Goal: Navigation & Orientation: Find specific page/section

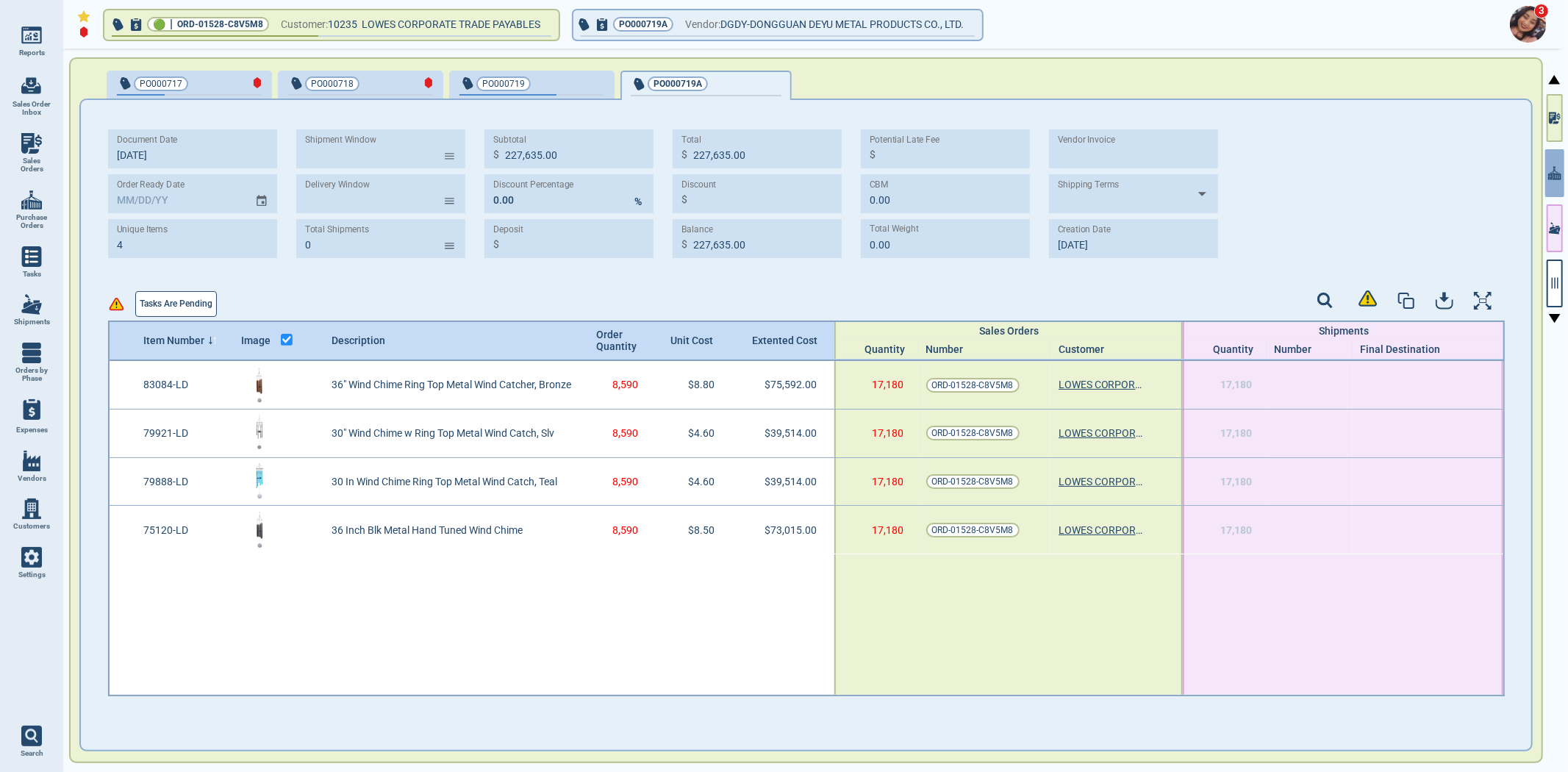
click at [166, 292] on button "Tasks are pending" at bounding box center [176, 304] width 82 height 26
click at [1553, 294] on button "button" at bounding box center [1554, 283] width 16 height 48
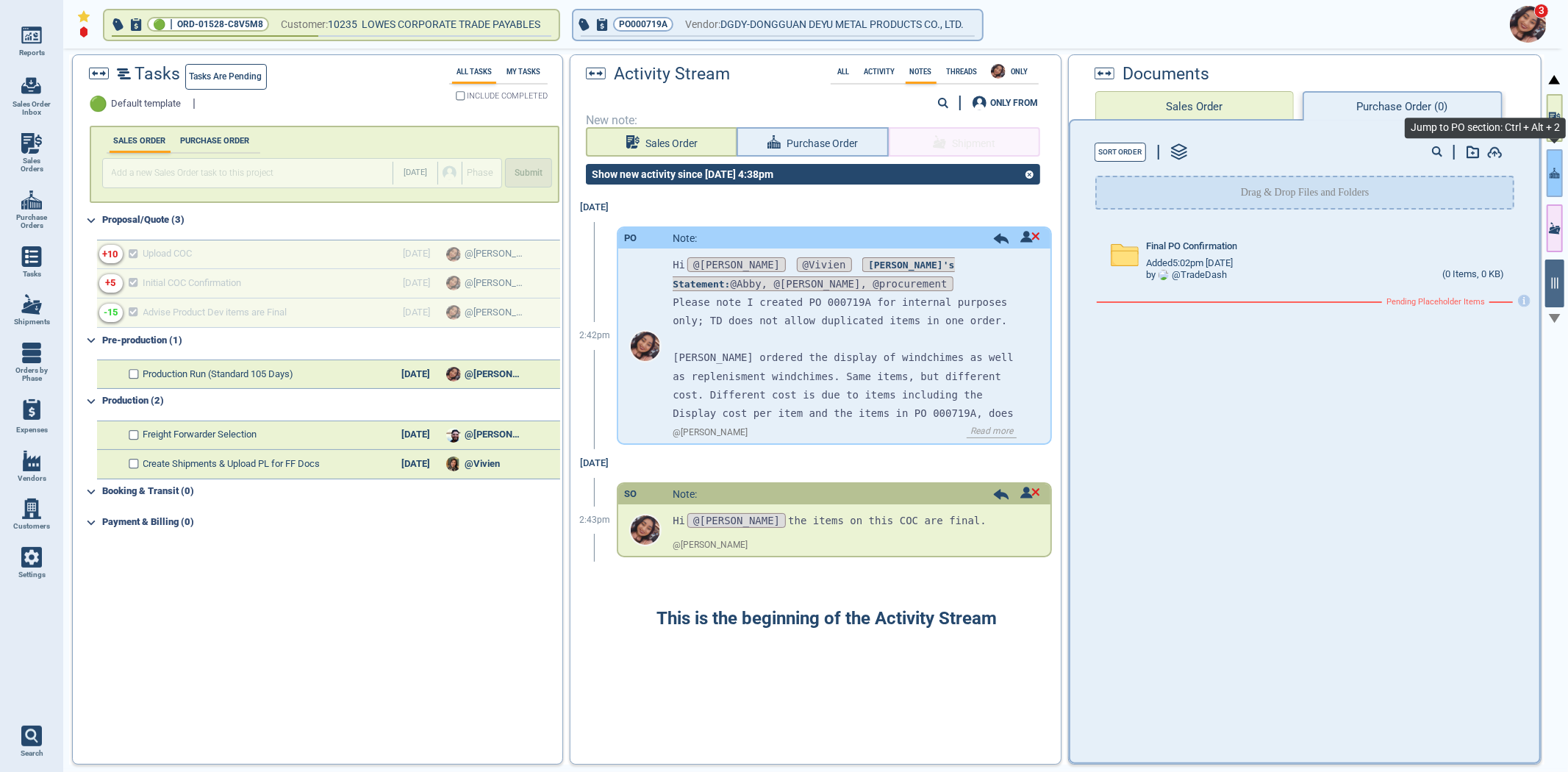
click at [1551, 167] on icon "button" at bounding box center [1554, 173] width 10 height 15
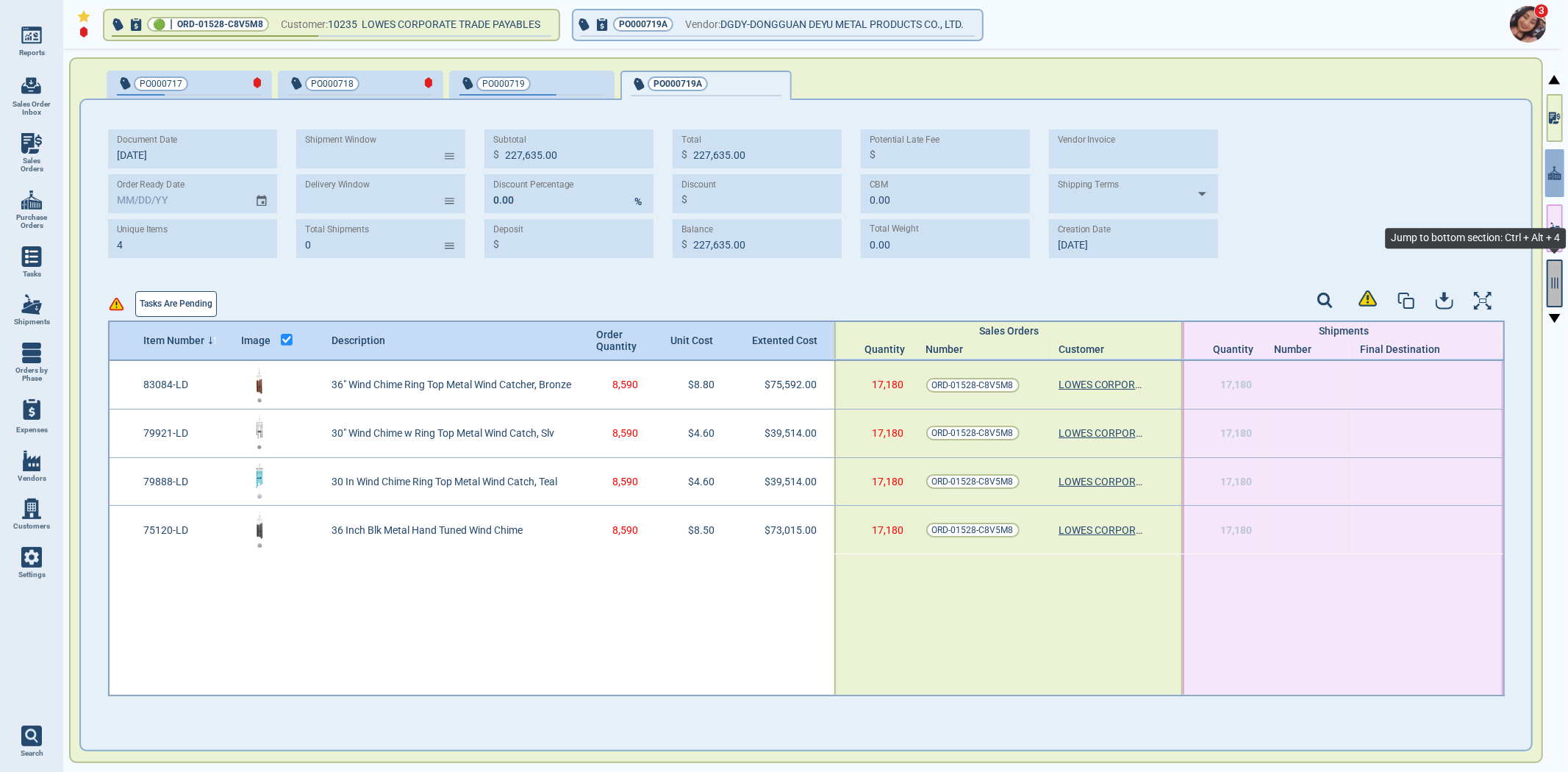
click at [1549, 282] on icon "button" at bounding box center [1554, 283] width 13 height 13
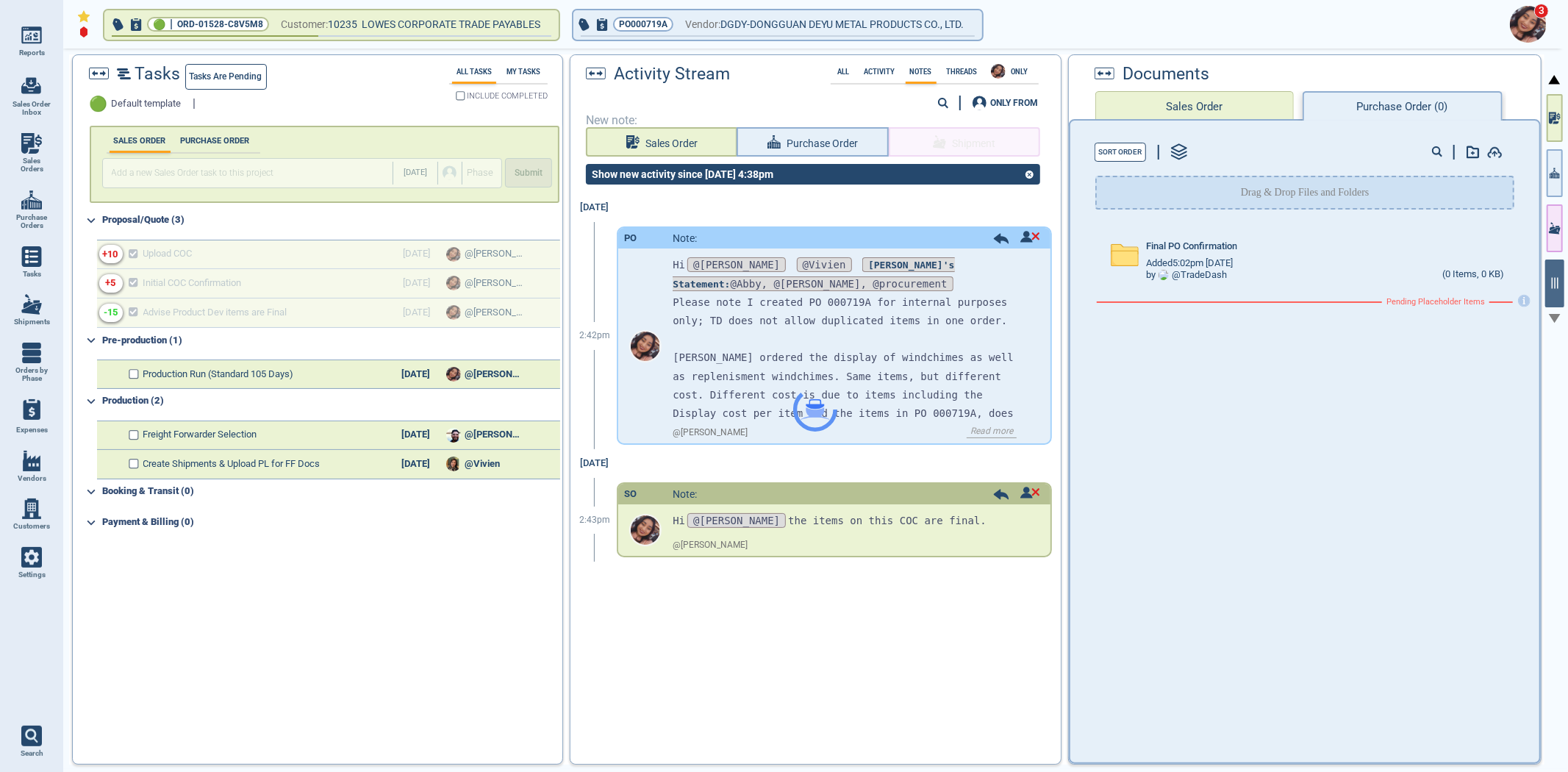
click at [1024, 234] on div at bounding box center [815, 409] width 489 height 709
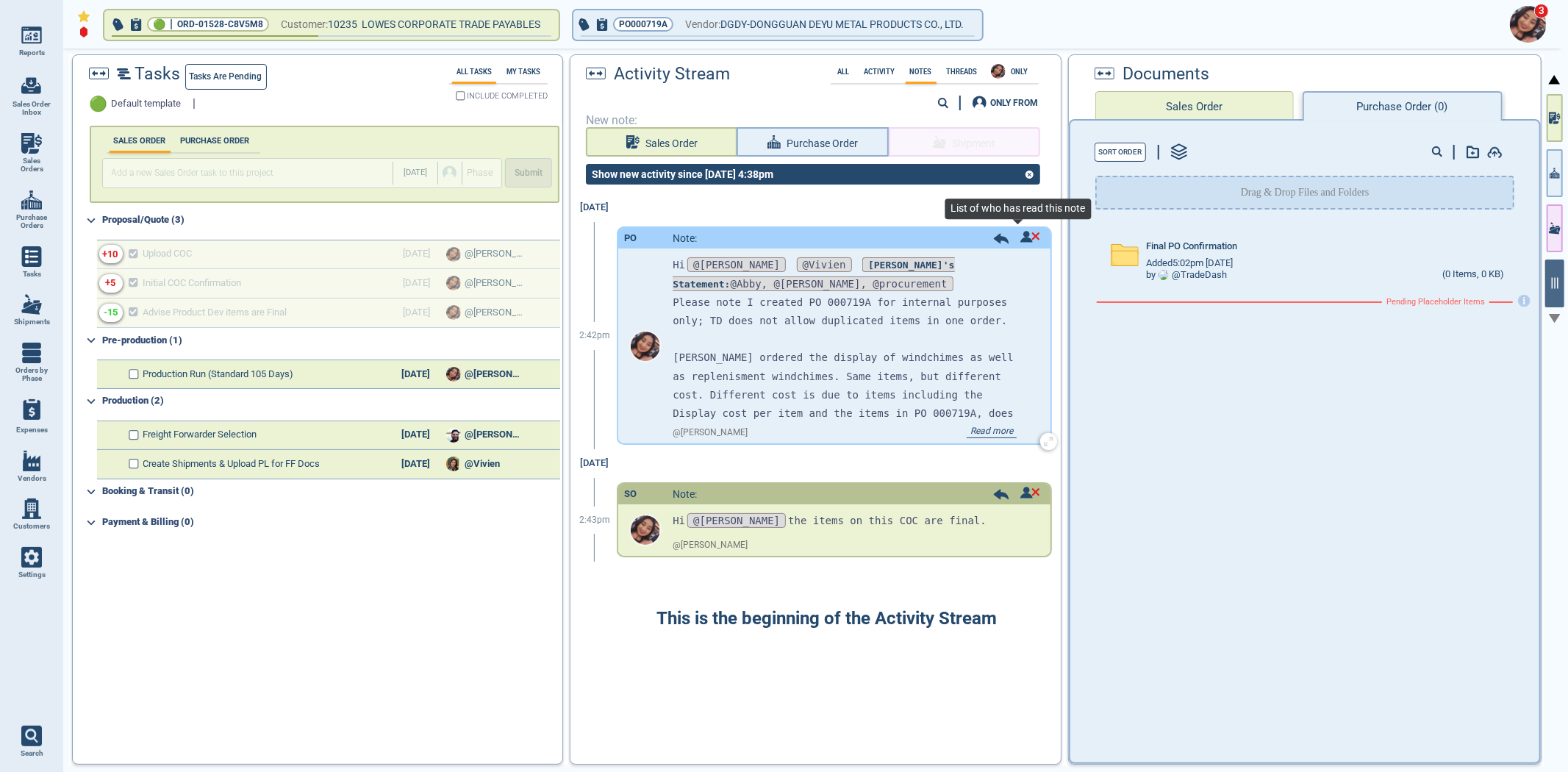
click at [1021, 235] on img at bounding box center [1031, 236] width 20 height 11
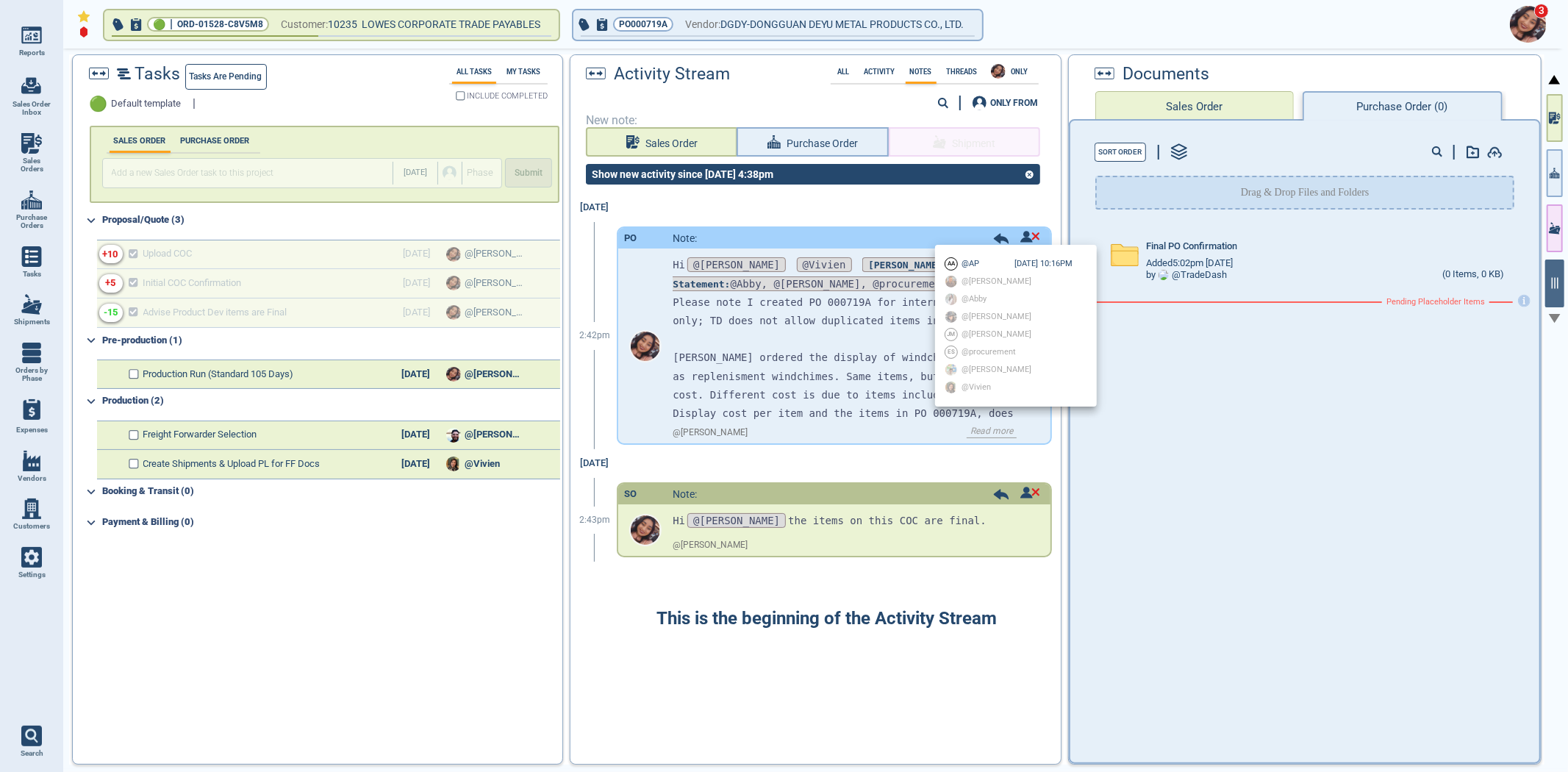
click at [1008, 208] on div at bounding box center [784, 386] width 1568 height 772
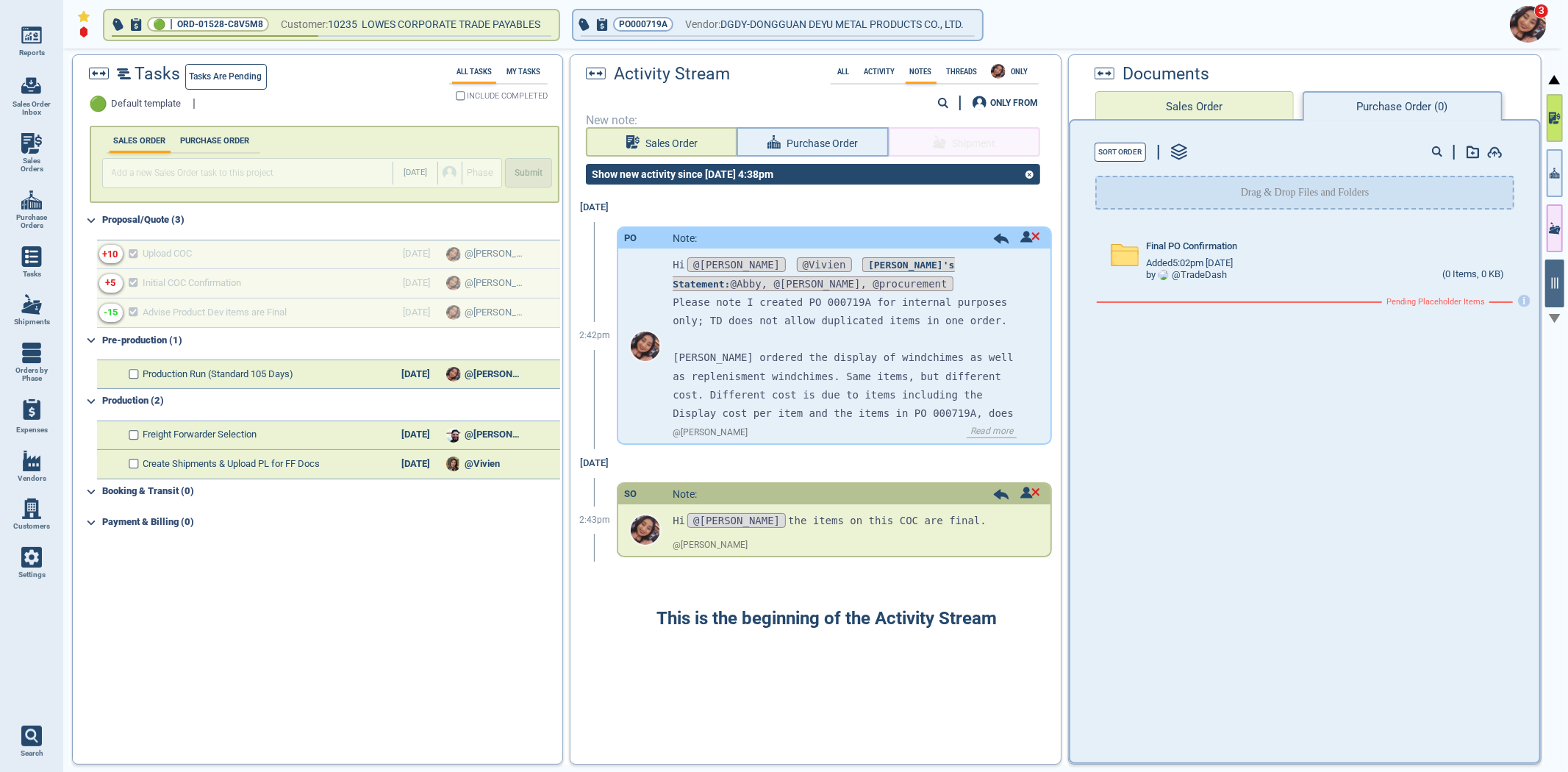
click at [1557, 108] on button "button" at bounding box center [1554, 118] width 16 height 48
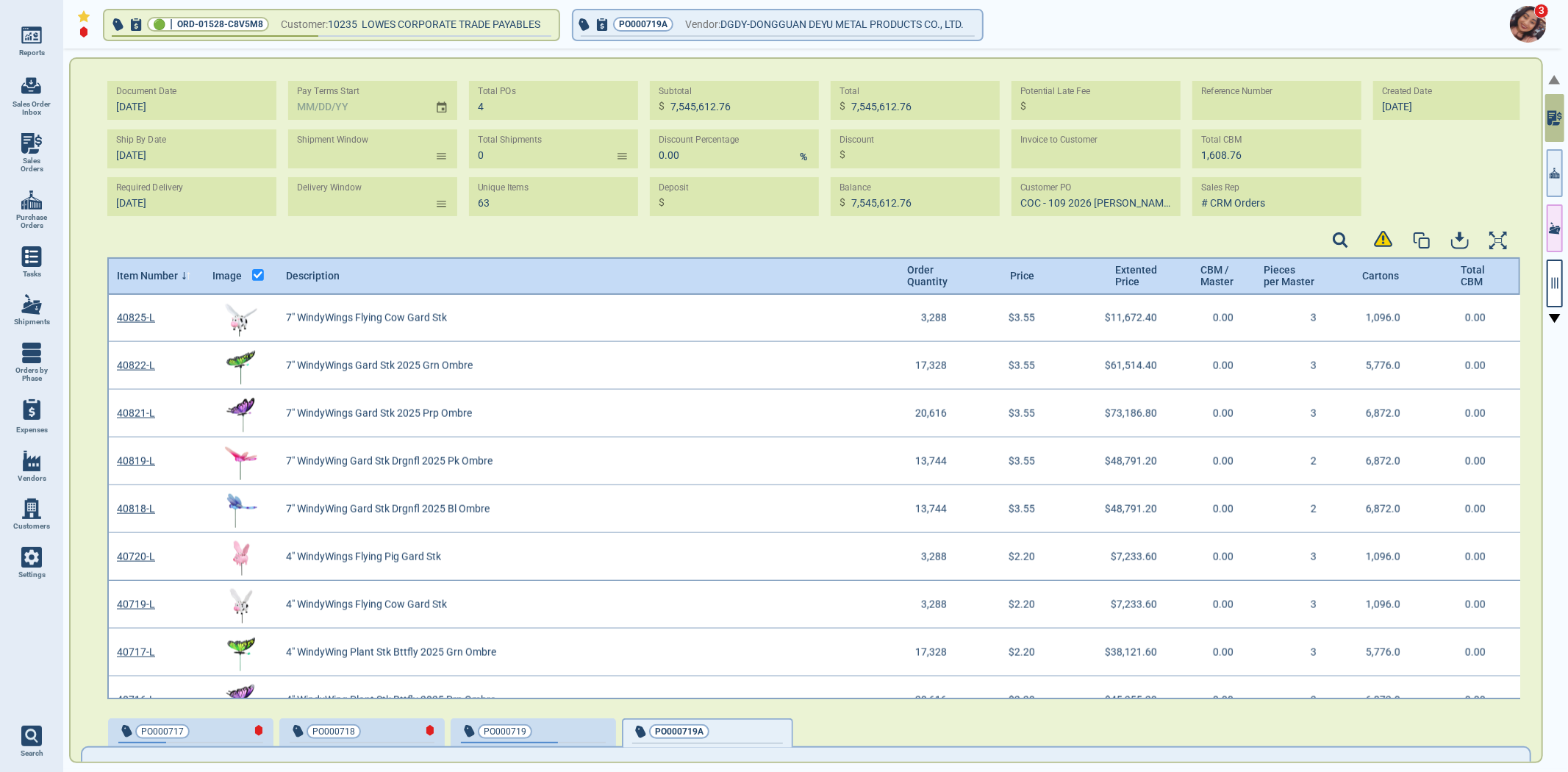
scroll to position [1878, 0]
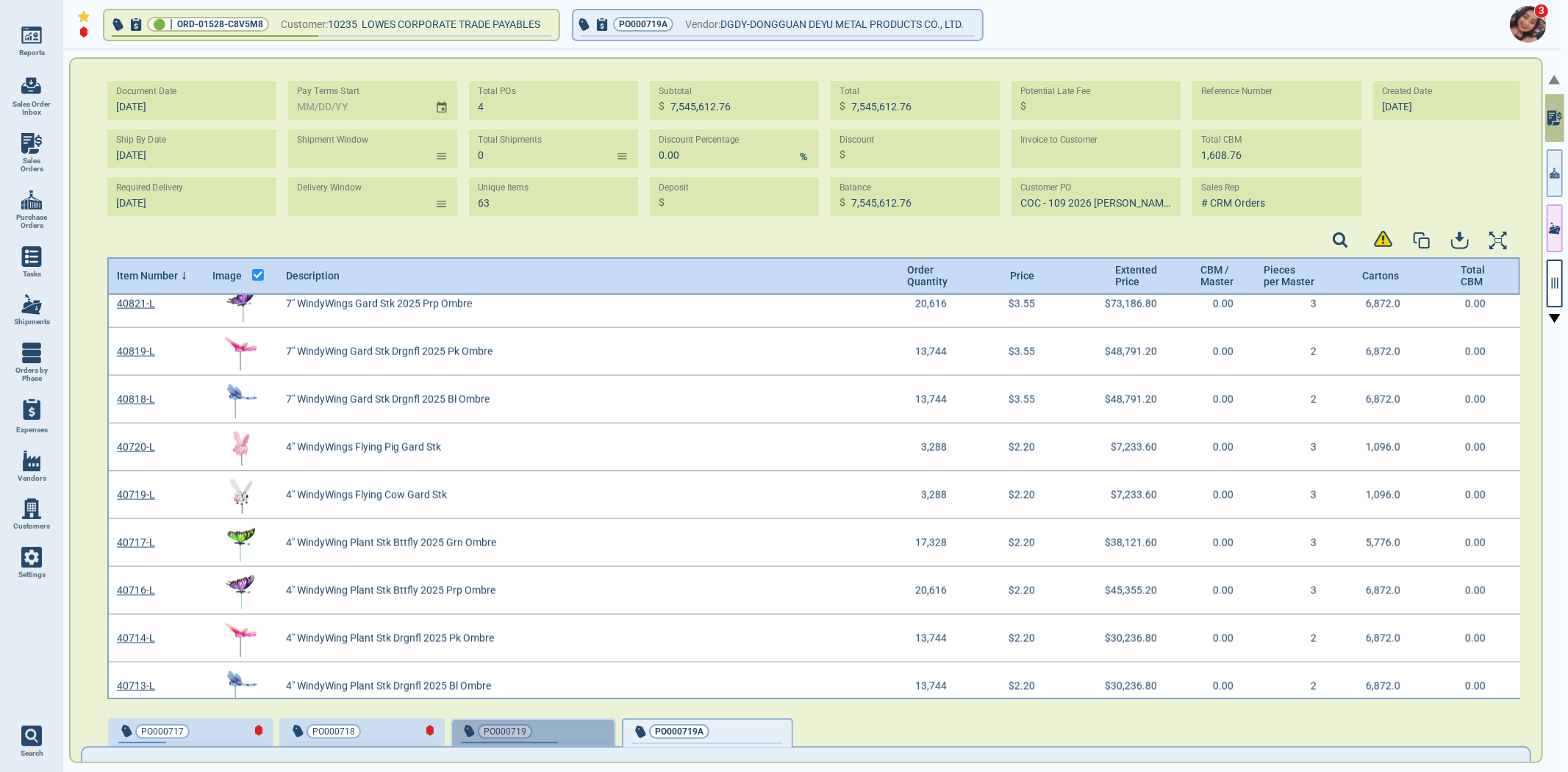
click at [547, 738] on div "PO000719" at bounding box center [533, 732] width 144 height 21
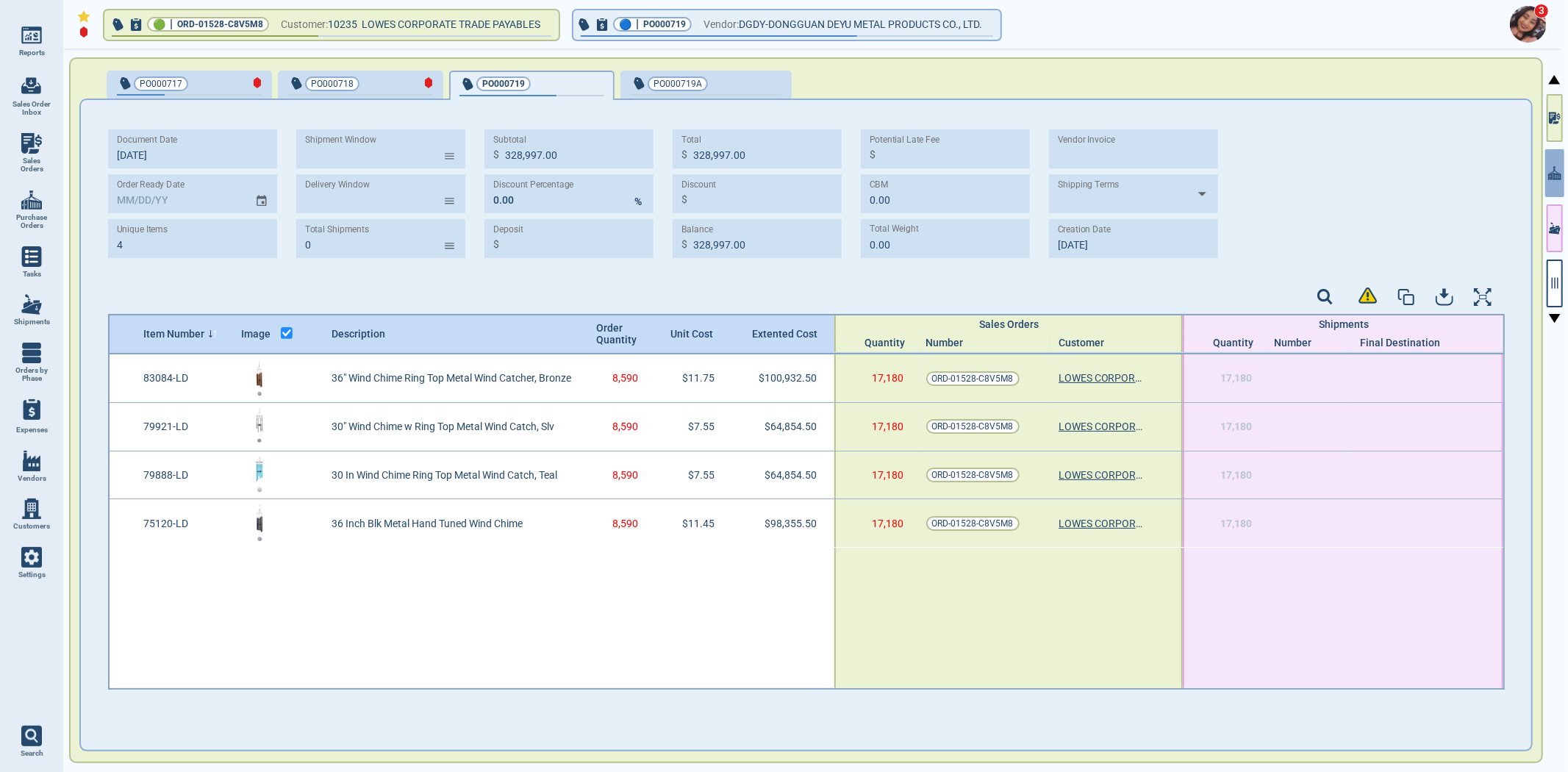
click at [370, 83] on span "PO000718" at bounding box center [336, 83] width 96 height 15
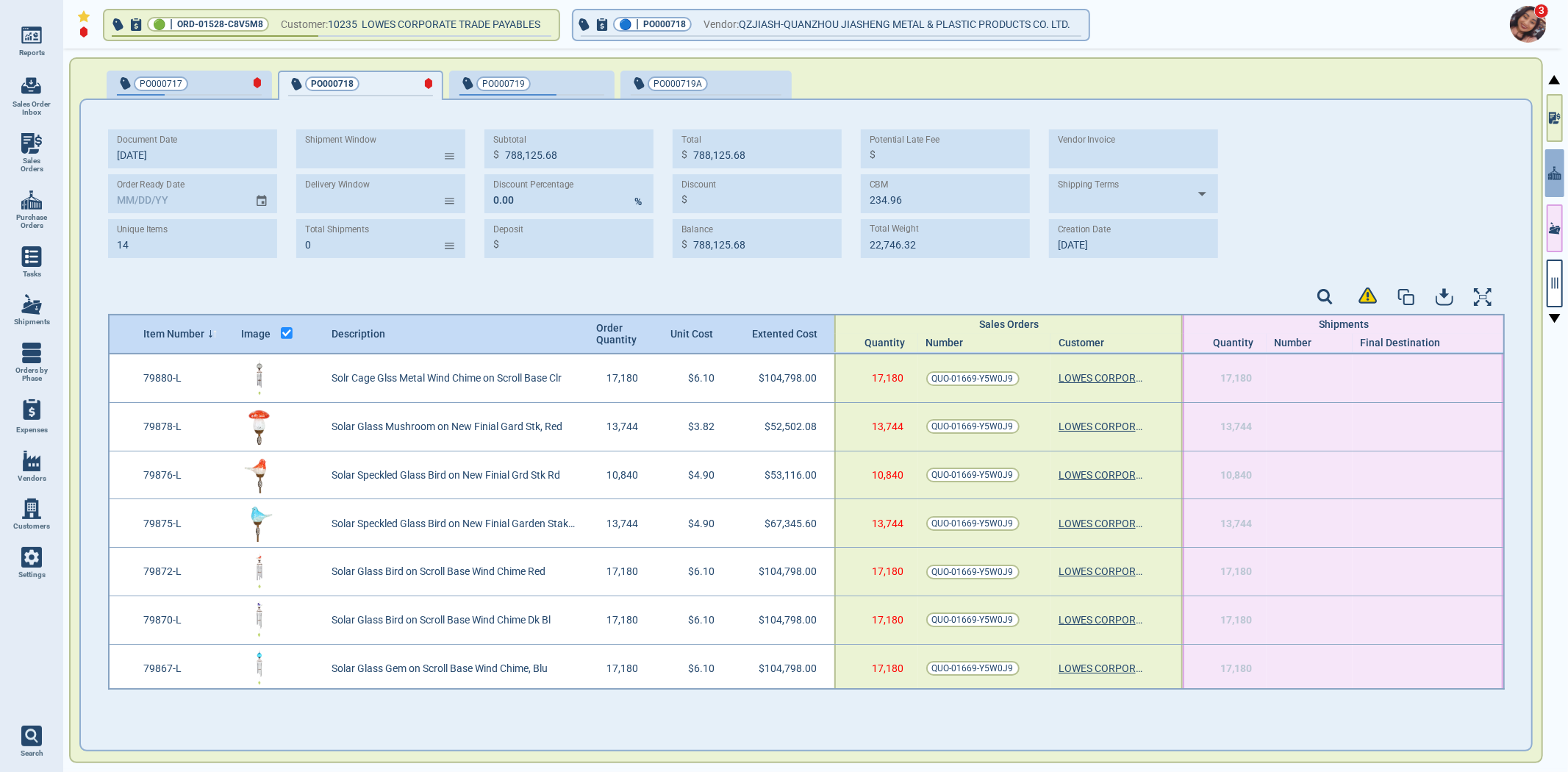
type input "14"
type input "788,125.68"
type input "234.96"
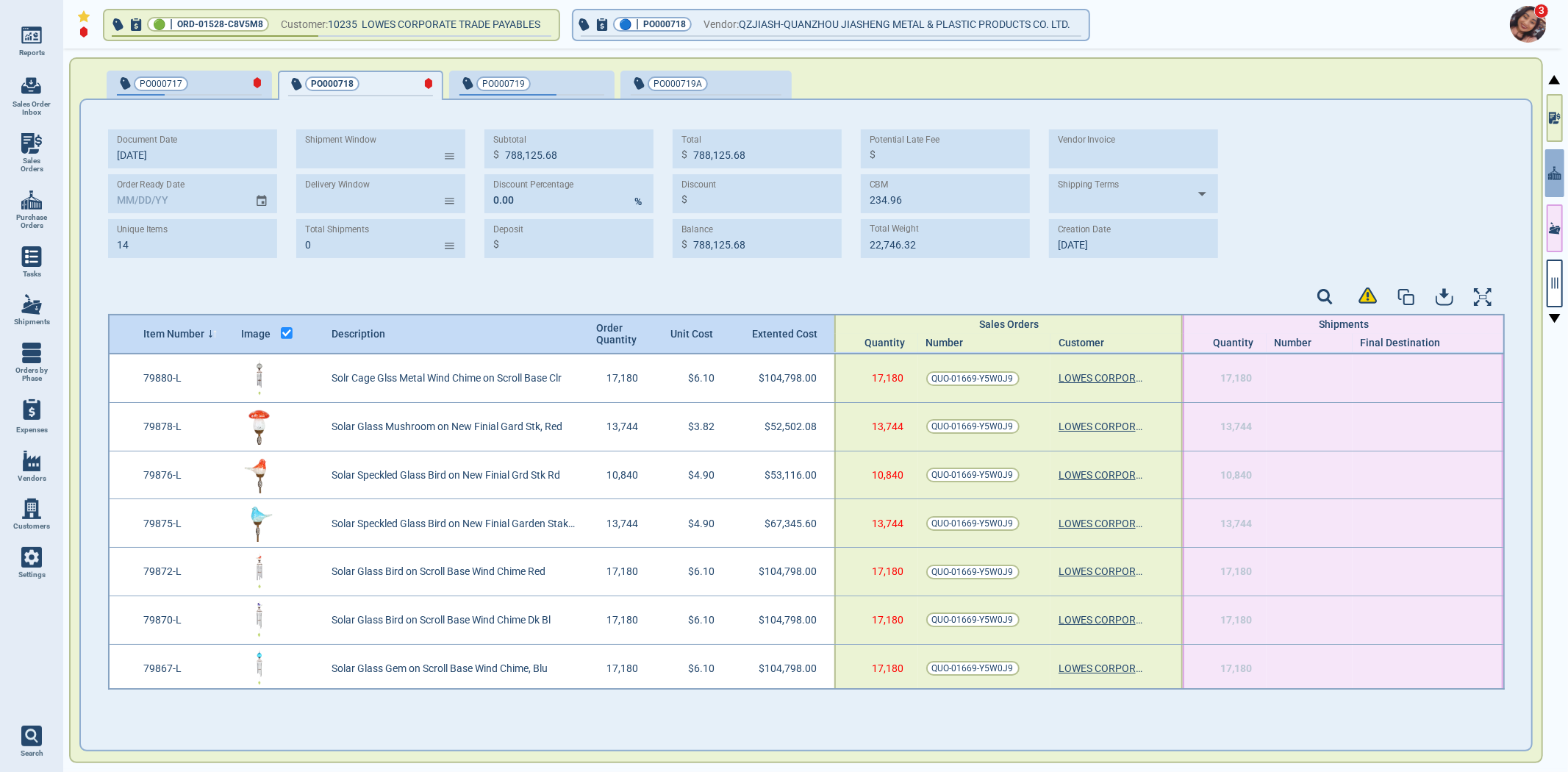
type input "22,746.32"
type input "[DATE]"
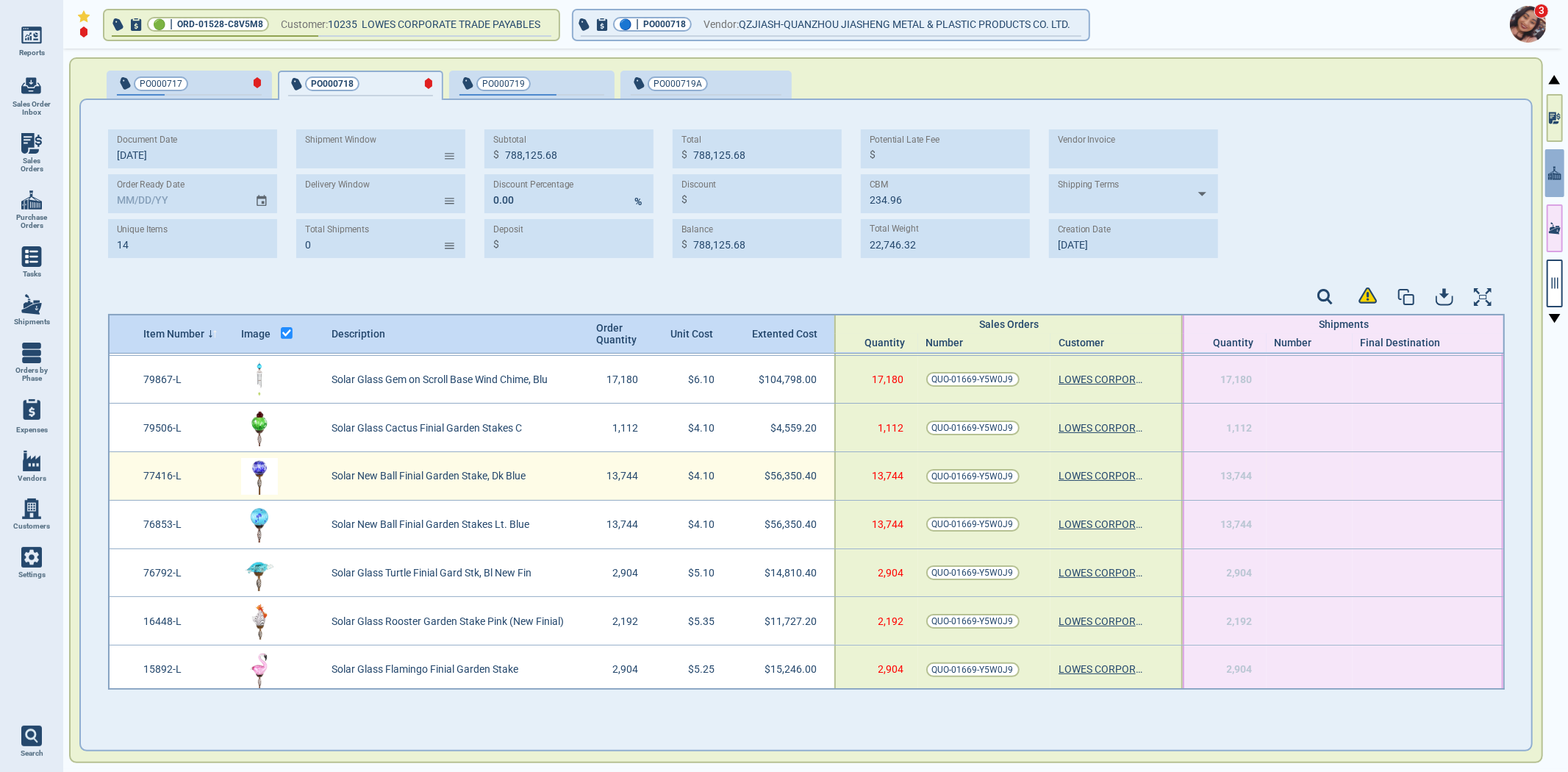
scroll to position [342, 0]
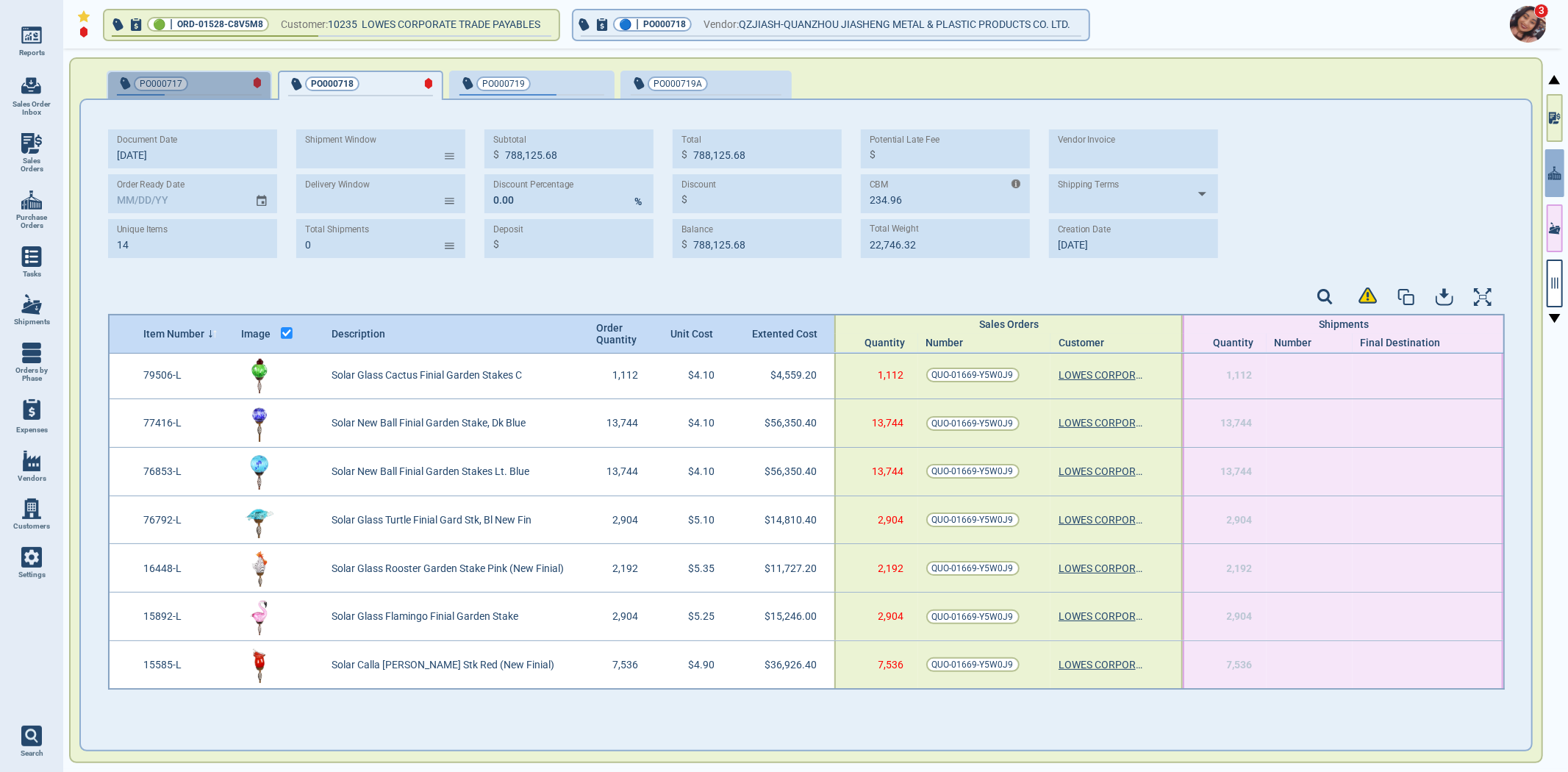
drag, startPoint x: 193, startPoint y: 78, endPoint x: 865, endPoint y: 192, distance: 681.6
click at [194, 76] on span "PO000717" at bounding box center [165, 83] width 96 height 15
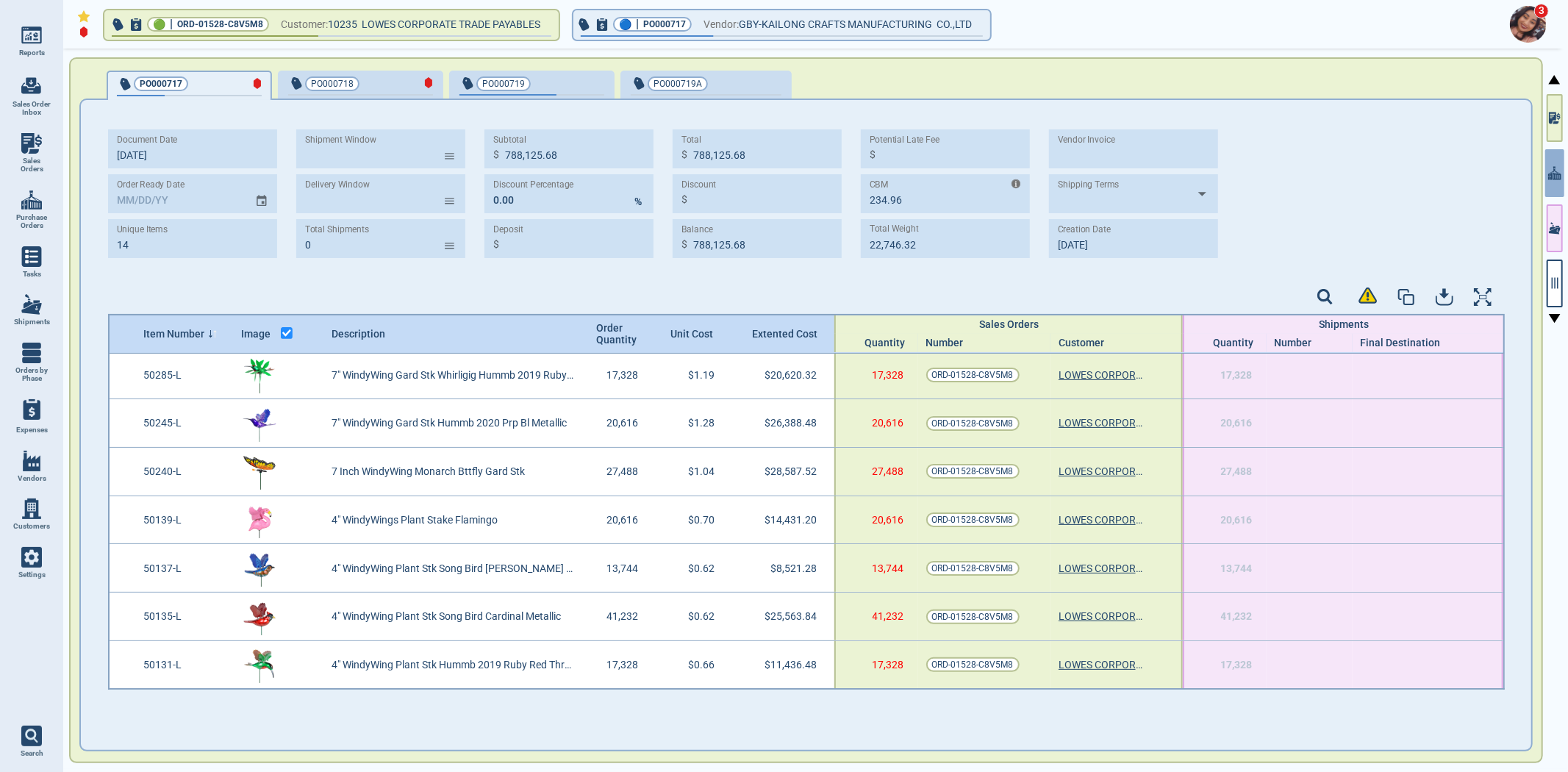
type input "43"
type input "731,604.44"
type input "0.00"
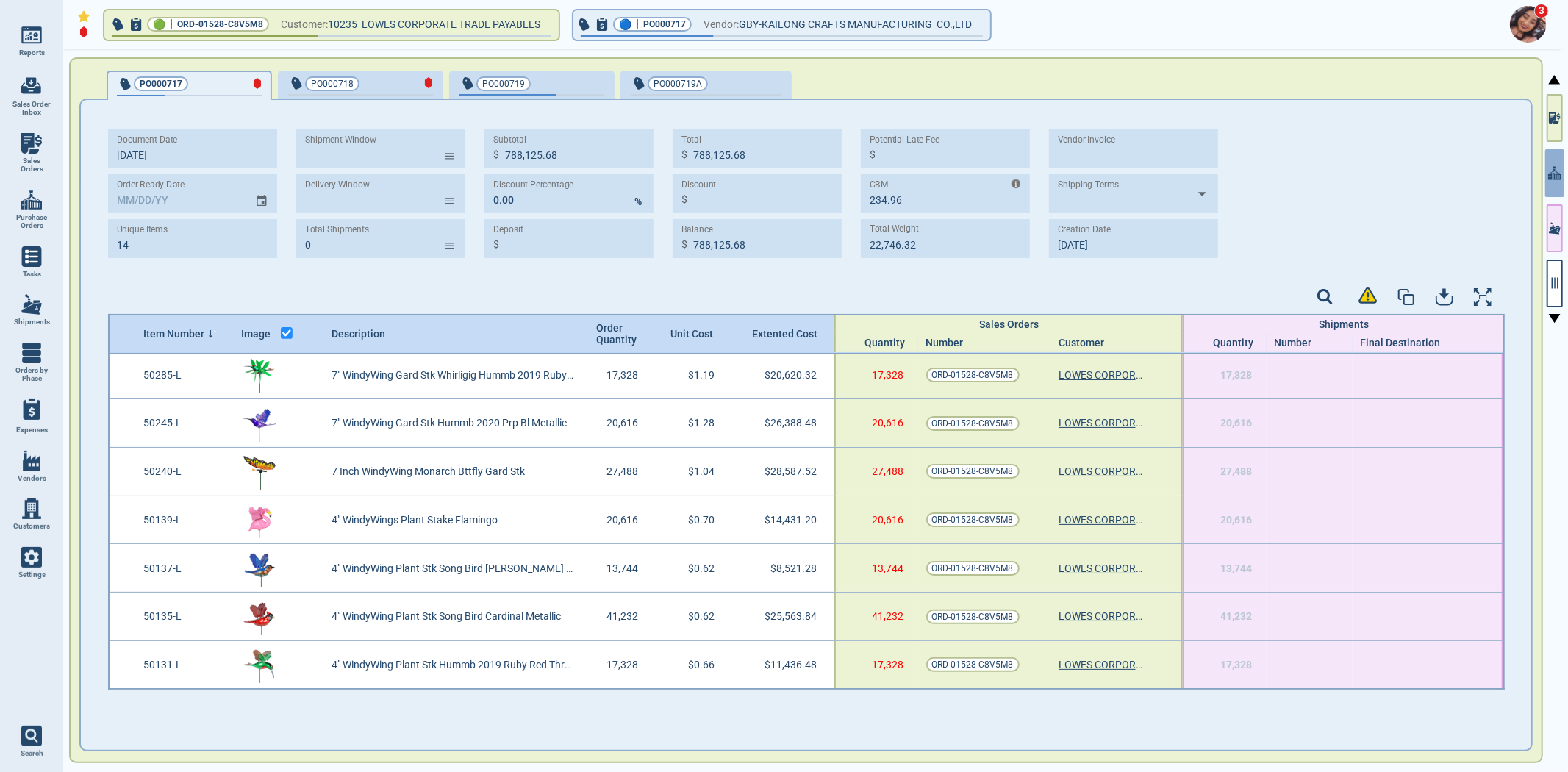
type input "0.00"
type input "[DATE]"
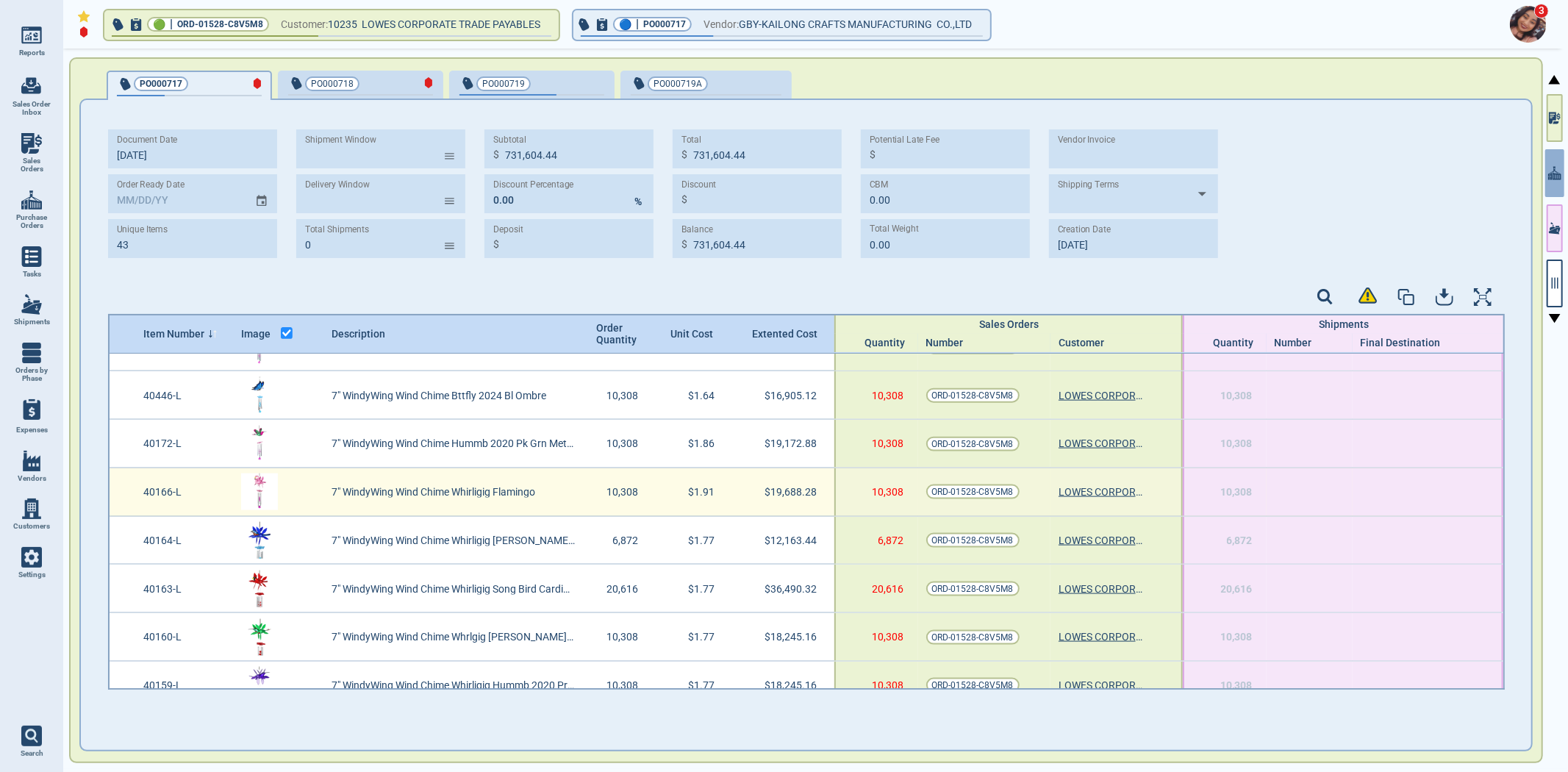
scroll to position [1743, 0]
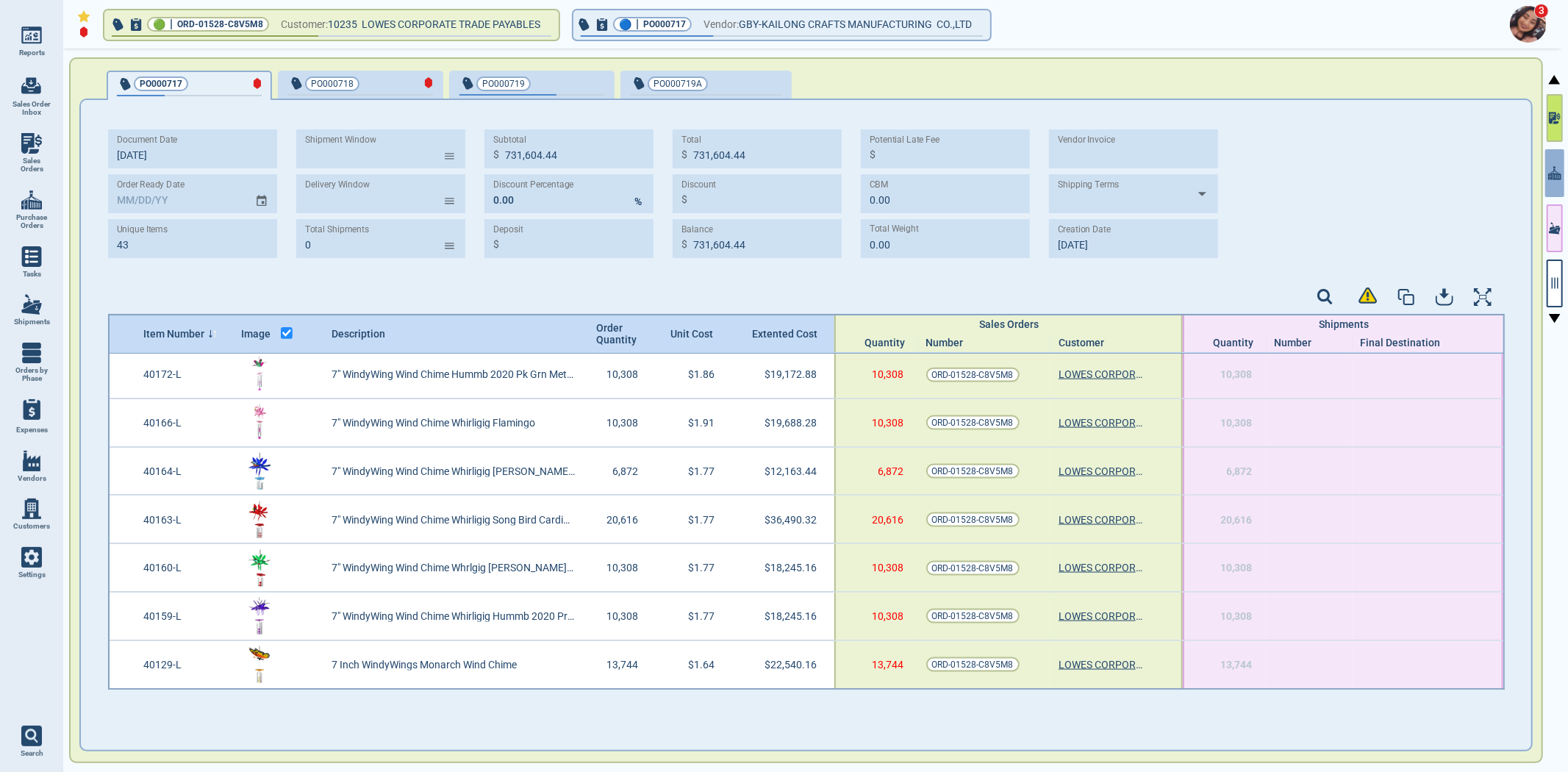
click at [1550, 120] on icon "button" at bounding box center [1553, 117] width 8 height 11
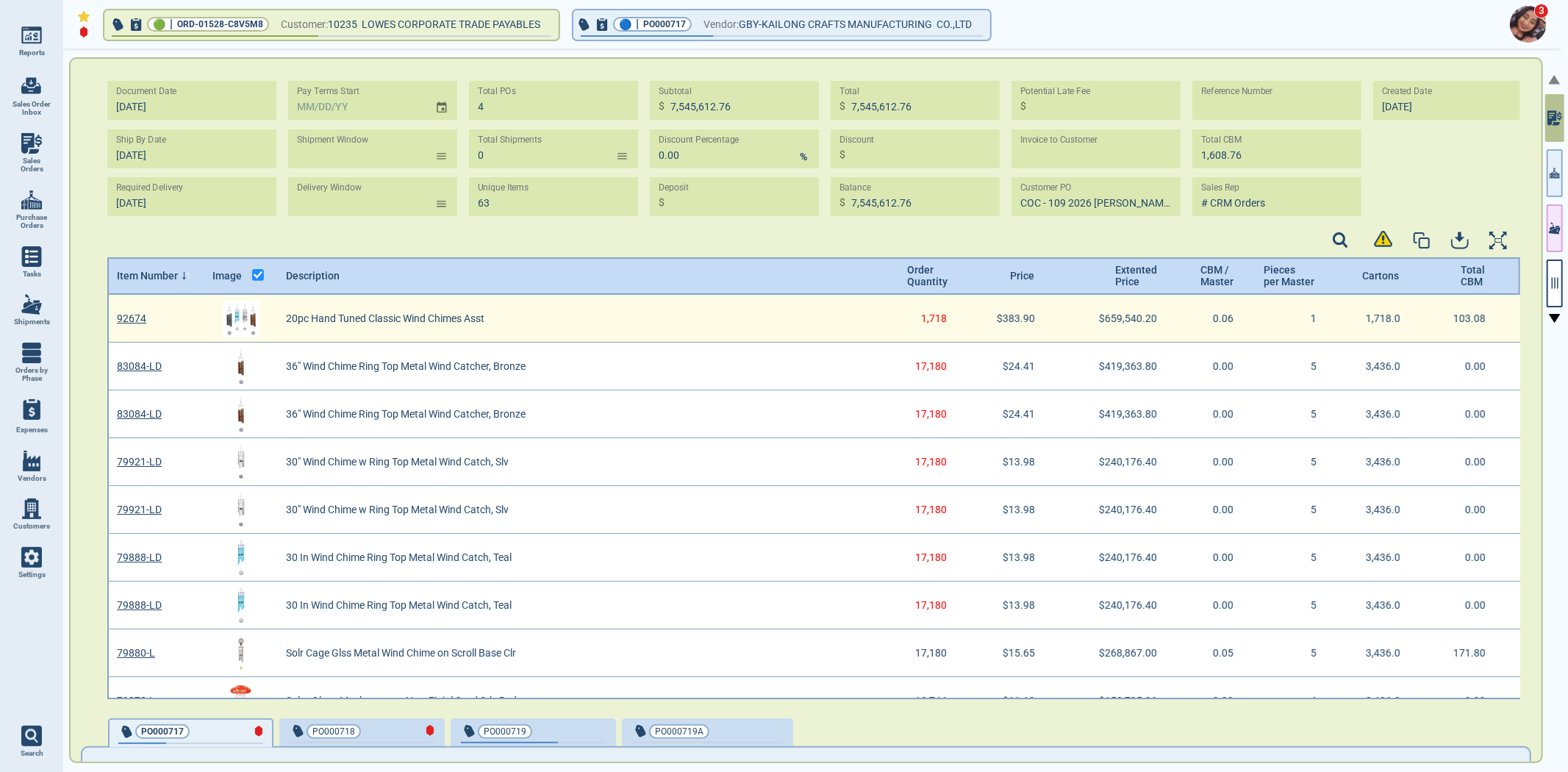
click at [855, 310] on div "92674 20pc Hand Tuned Classic Wind Chimes Asst 1,718 $383.90 $659,540.20 0.06 1…" at bounding box center [814, 319] width 1411 height 48
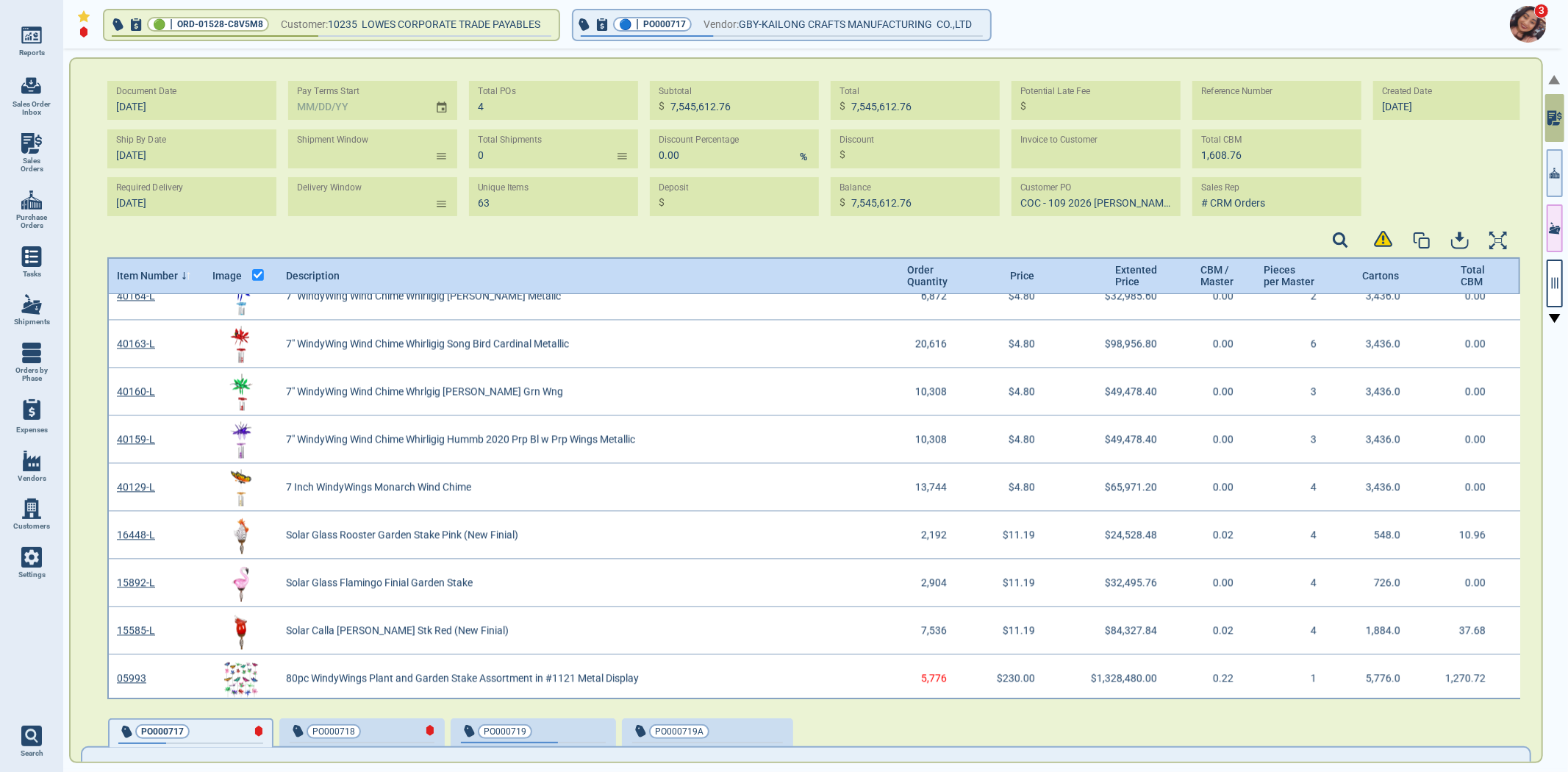
scroll to position [2798, 0]
click at [25, 125] on link "Sales Orders" at bounding box center [31, 153] width 63 height 57
select select "50"
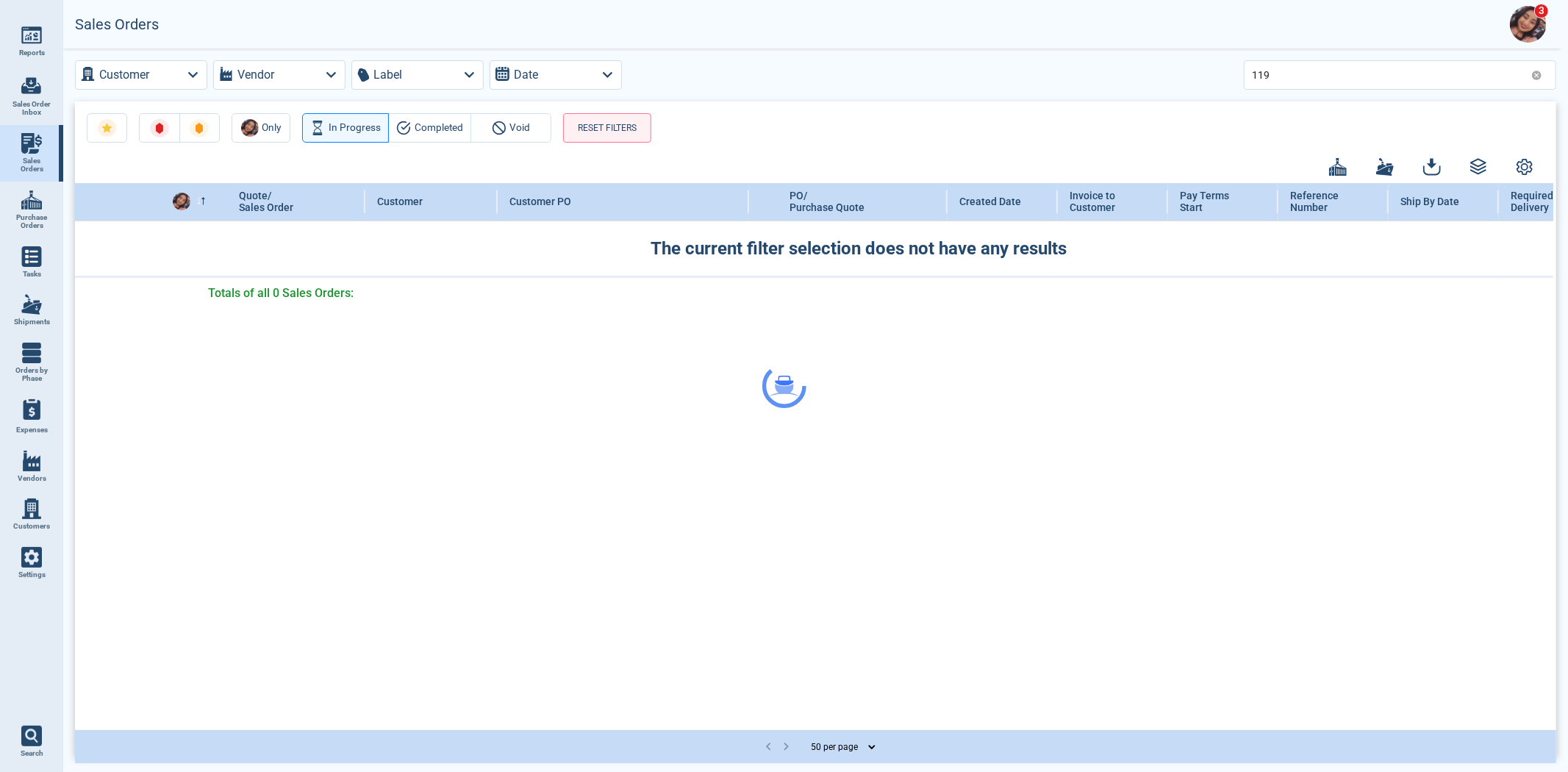
click at [1538, 66] on div at bounding box center [784, 386] width 1568 height 772
click at [1538, 68] on div at bounding box center [784, 386] width 1568 height 772
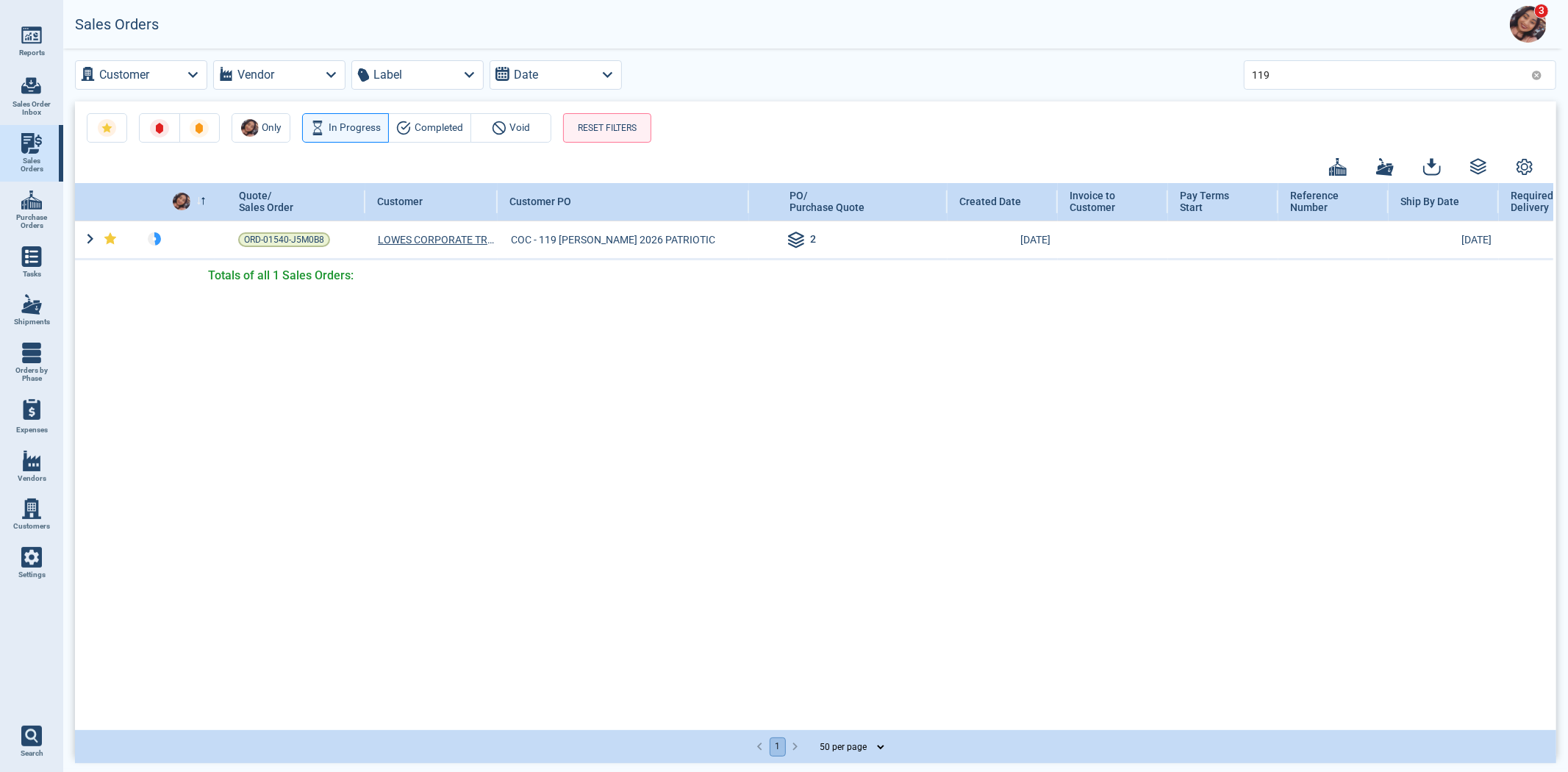
click at [1537, 70] on icon at bounding box center [1537, 75] width 10 height 10
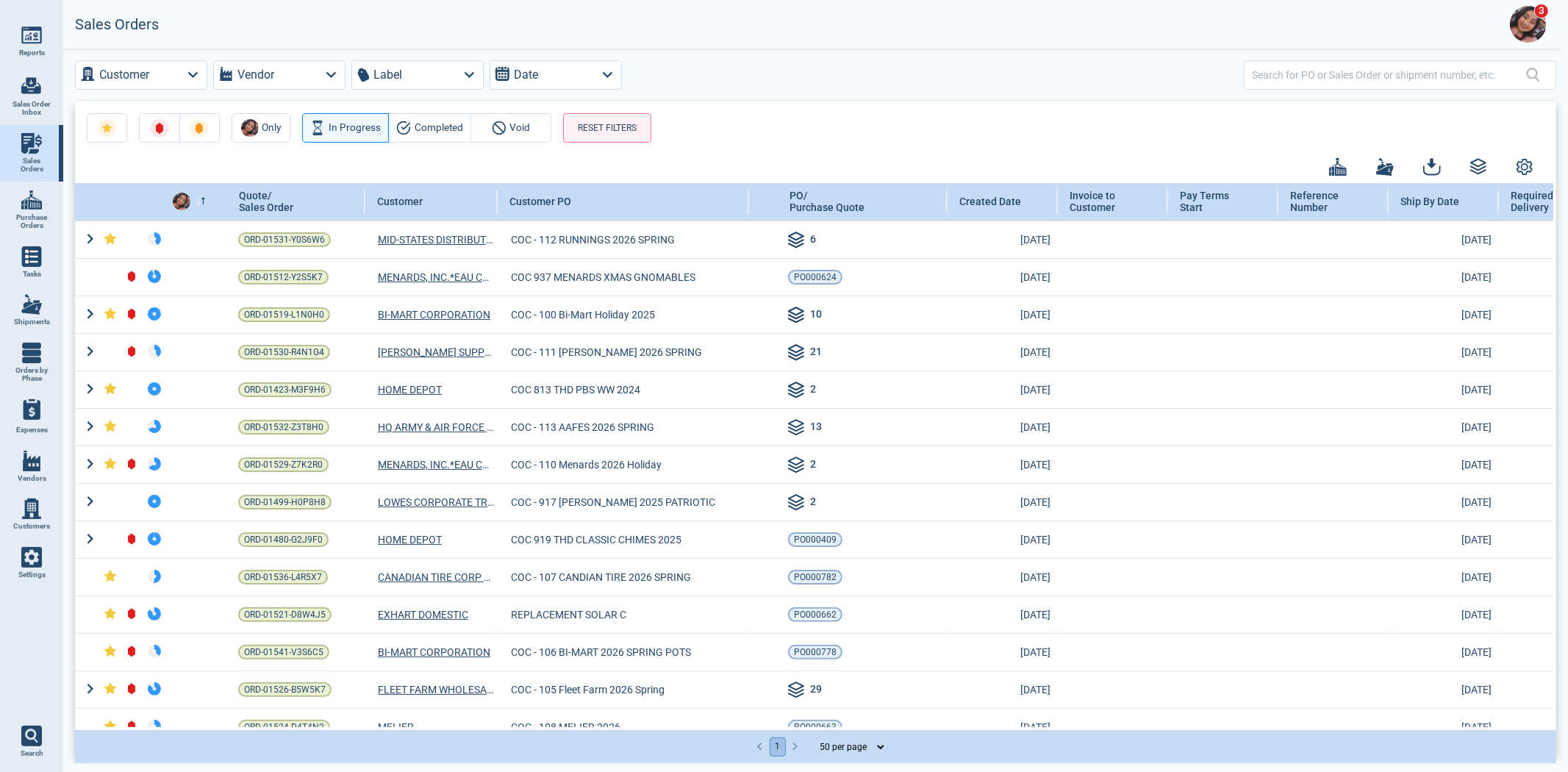
click at [30, 207] on img at bounding box center [31, 199] width 21 height 21
select select "50"
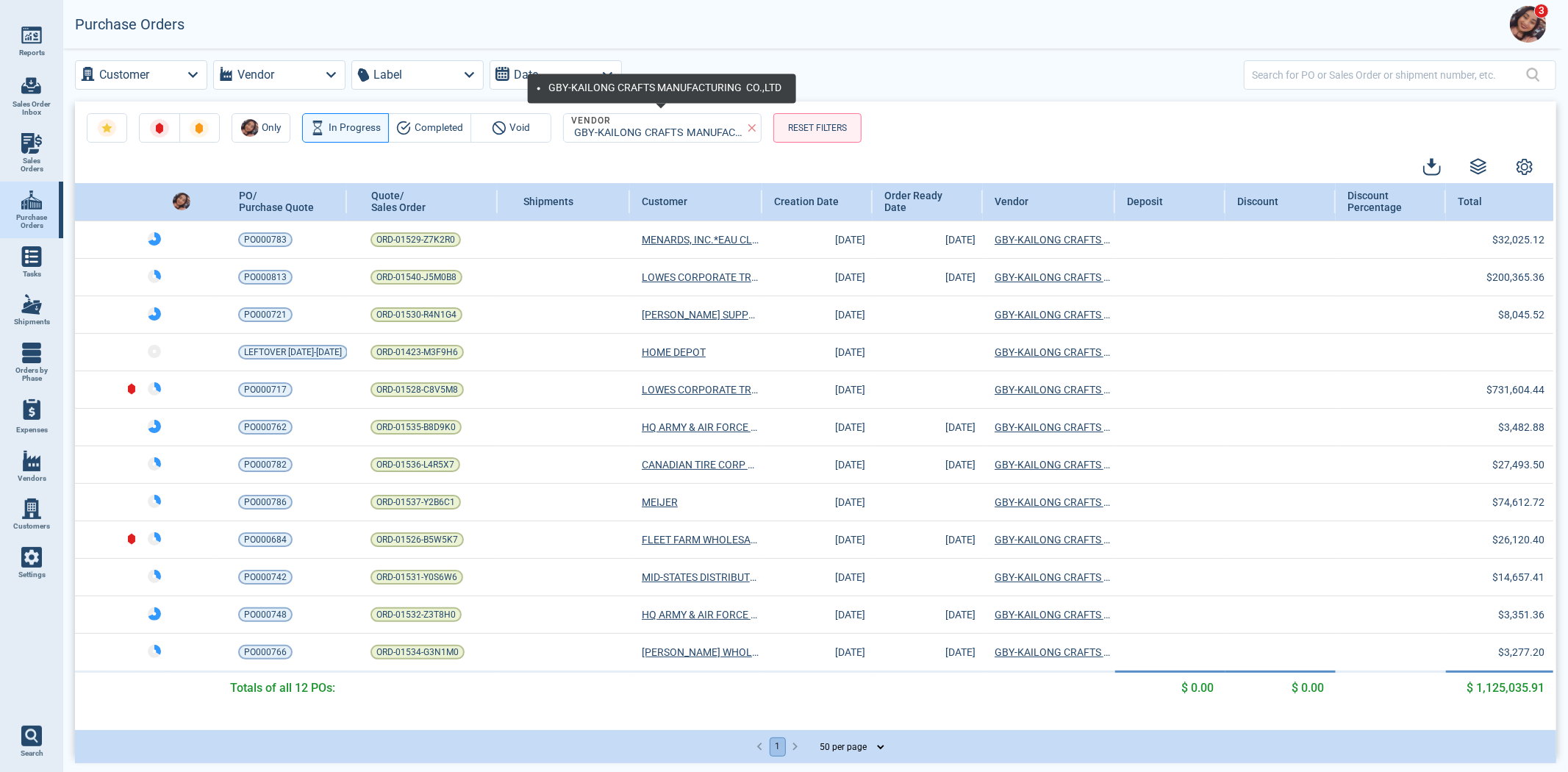
click at [805, 120] on button "RESET FILTERS" at bounding box center [817, 128] width 88 height 29
